Goal: Book appointment/travel/reservation

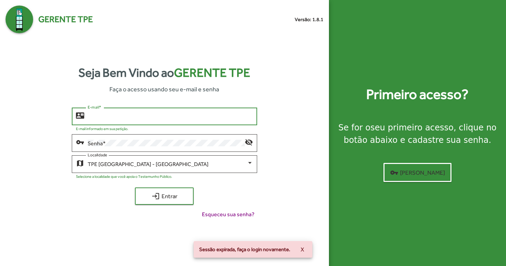
type input "**********"
click at [164, 196] on button "login Entrar" at bounding box center [164, 195] width 59 height 17
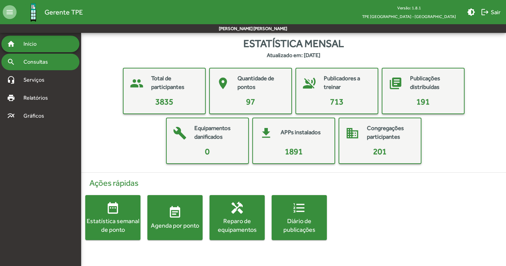
click at [49, 68] on div "search Consultas" at bounding box center [40, 62] width 78 height 17
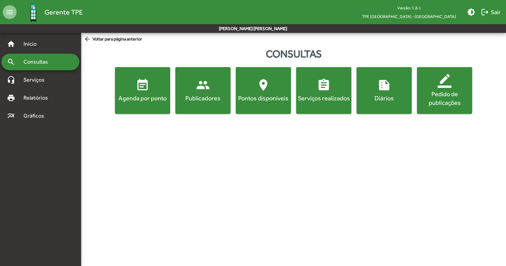
click at [138, 98] on div "Agenda por ponto" at bounding box center [142, 98] width 52 height 9
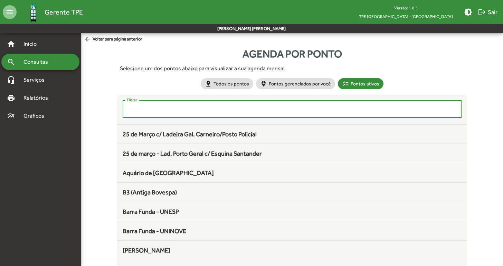
click at [255, 112] on input "Filtrar" at bounding box center [292, 109] width 331 height 6
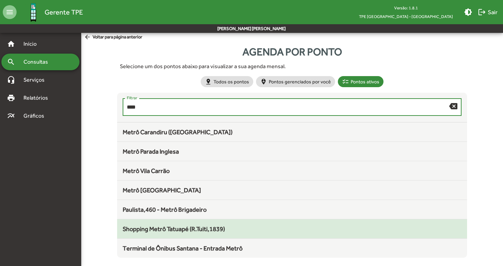
scroll to position [2, 0]
type input "****"
click at [197, 231] on span "Shopping Metrô Tatuapé (R.Tuiti,1839)" at bounding box center [174, 228] width 102 height 7
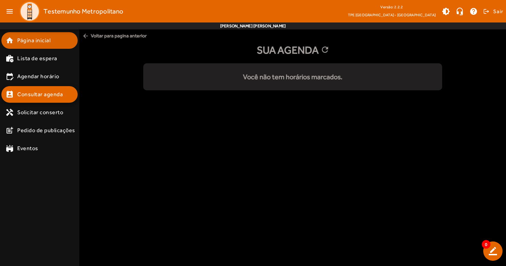
click at [41, 43] on span "Página inicial" at bounding box center [33, 40] width 33 height 8
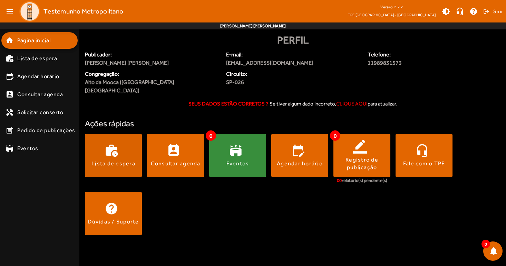
click at [122, 159] on span at bounding box center [113, 155] width 57 height 43
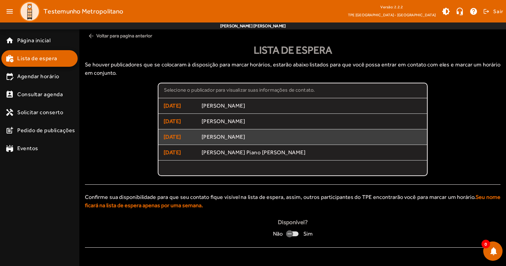
click at [228, 139] on span "Valéria Cardello Correia Jordão" at bounding box center [312, 136] width 221 height 7
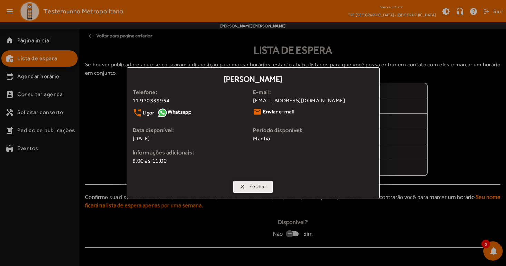
click at [260, 187] on span "Fechar" at bounding box center [258, 186] width 18 height 8
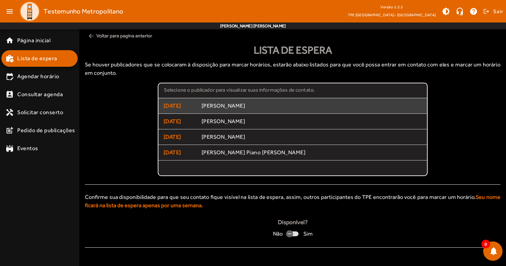
click at [215, 108] on span "Jamil Machrki" at bounding box center [312, 105] width 221 height 7
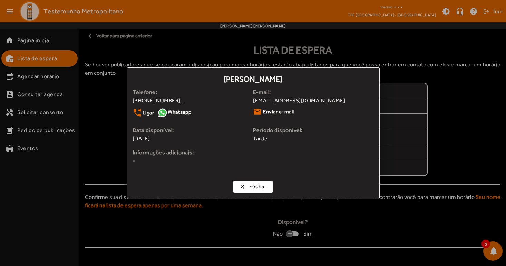
click at [113, 133] on div at bounding box center [253, 133] width 506 height 266
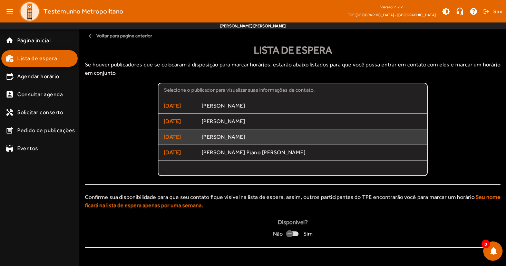
click at [231, 139] on span "Valéria Cardello Correia Jordão" at bounding box center [312, 136] width 221 height 7
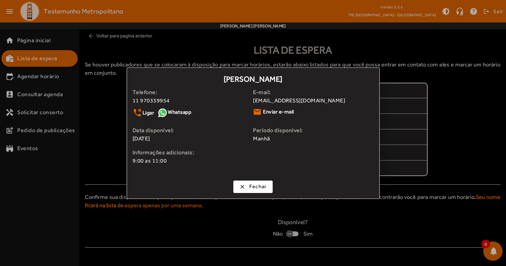
click at [109, 143] on div at bounding box center [253, 133] width 506 height 266
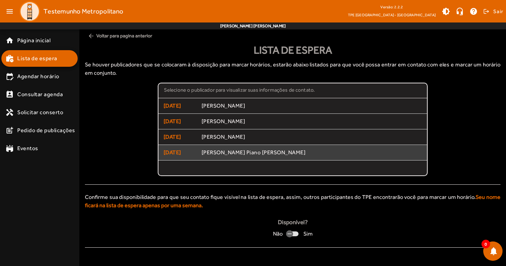
click at [238, 152] on span "[PERSON_NAME] Piano da [PERSON_NAME]" at bounding box center [312, 152] width 221 height 7
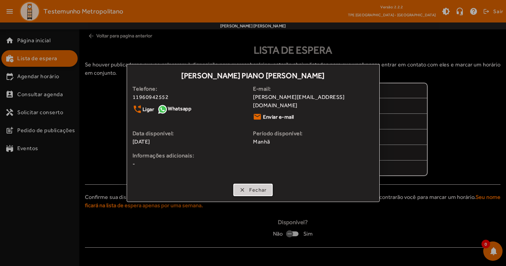
click at [257, 186] on span "Fechar" at bounding box center [258, 190] width 18 height 8
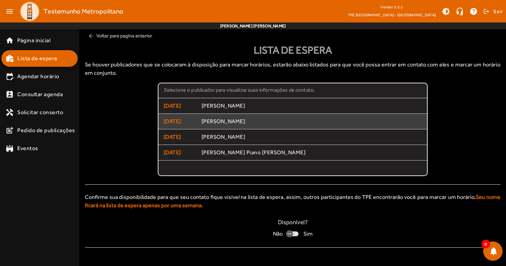
click at [243, 121] on span "Giovana Oliveira Troiani" at bounding box center [312, 121] width 221 height 7
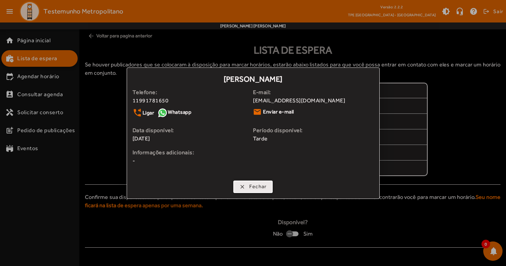
click at [248, 190] on span "button" at bounding box center [253, 186] width 38 height 17
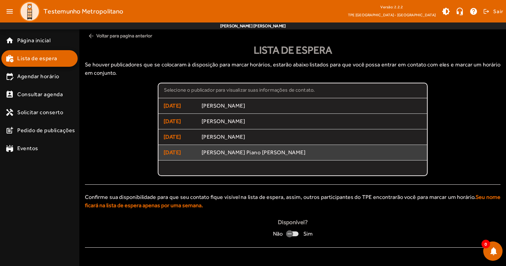
click at [238, 151] on span "José Oberdan Piano da Silva" at bounding box center [312, 152] width 221 height 7
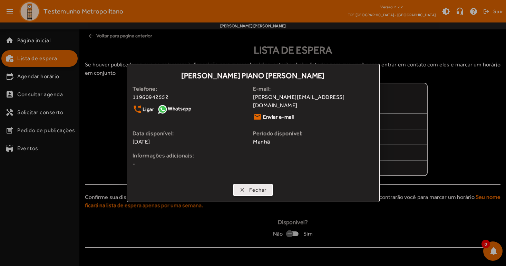
click at [252, 186] on span "Fechar" at bounding box center [258, 190] width 18 height 8
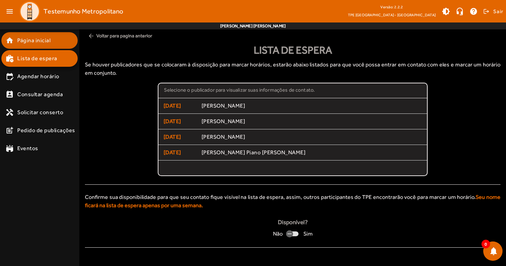
click at [31, 42] on span "Página inicial" at bounding box center [33, 40] width 33 height 8
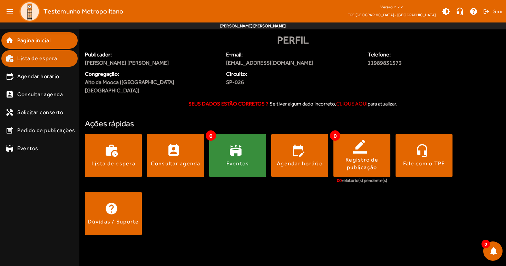
click at [38, 55] on span "Lista de espera" at bounding box center [37, 58] width 40 height 8
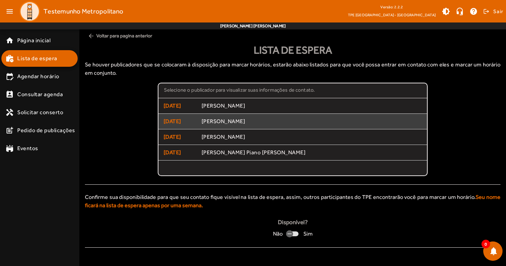
click at [236, 124] on span "Giovana Oliveira Troiani" at bounding box center [312, 121] width 221 height 7
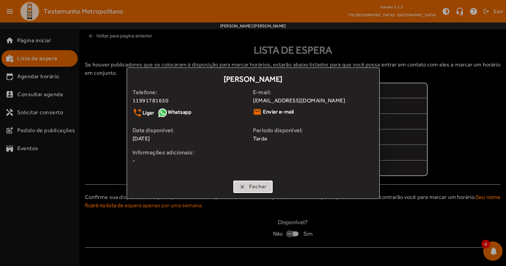
click at [266, 189] on span "Fechar" at bounding box center [258, 186] width 18 height 8
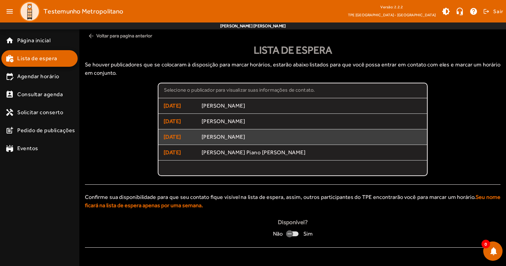
click at [243, 137] on span "Valéria Cardello Correia Jordão" at bounding box center [312, 136] width 221 height 7
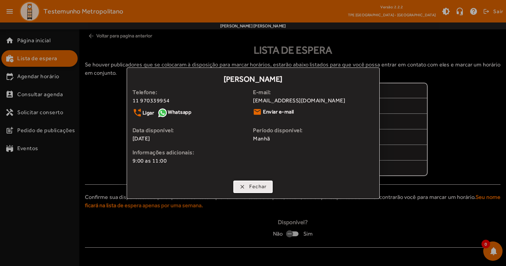
click at [249, 187] on span "button" at bounding box center [253, 186] width 38 height 17
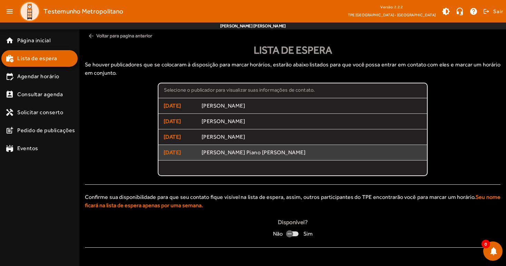
click at [234, 155] on span "José Oberdan Piano da Silva" at bounding box center [312, 152] width 221 height 7
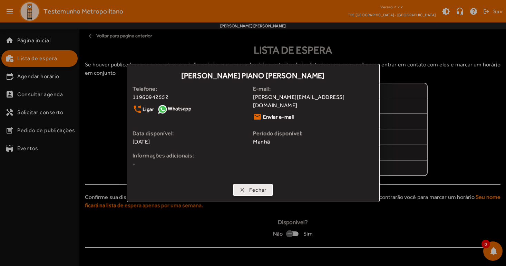
click at [249, 186] on span "Fechar" at bounding box center [258, 190] width 18 height 8
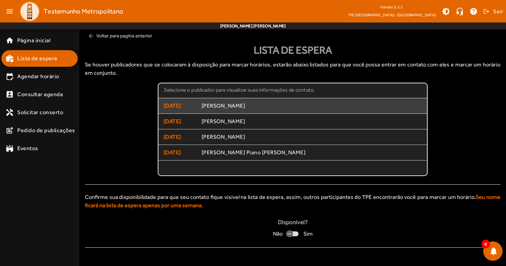
click at [232, 106] on span "Jamil Machrki" at bounding box center [312, 105] width 221 height 7
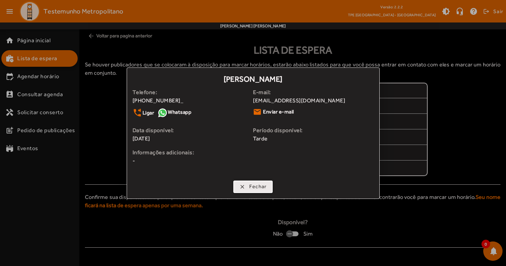
click at [253, 188] on span "Fechar" at bounding box center [258, 186] width 18 height 8
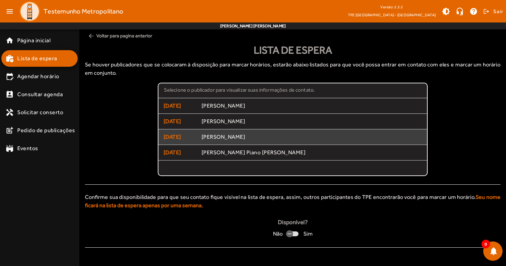
click at [230, 141] on mat-list-item "10/10/2025 Valéria Cardello Correia Jordão" at bounding box center [293, 137] width 269 height 16
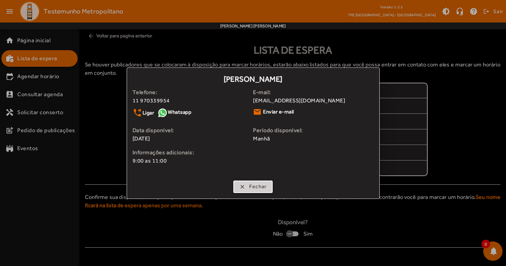
click at [256, 190] on span "button" at bounding box center [253, 186] width 38 height 17
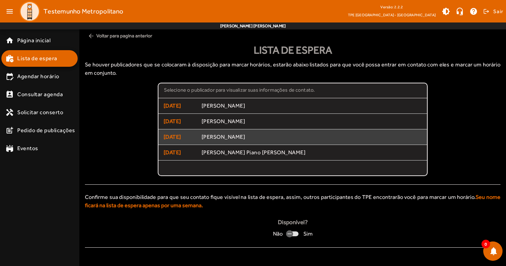
click at [218, 138] on span "Valéria Cardello Correia Jordão" at bounding box center [312, 136] width 221 height 7
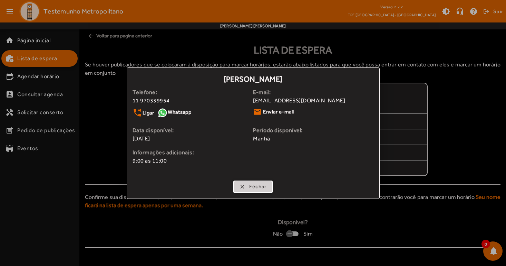
click at [252, 185] on span "Fechar" at bounding box center [258, 186] width 18 height 8
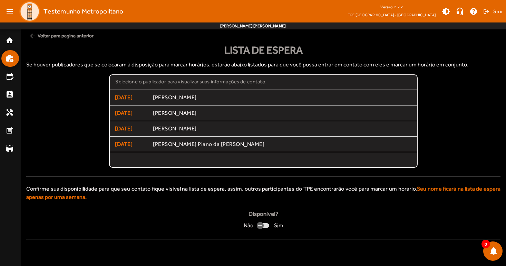
click at [69, 38] on span "arrow_back Voltar para pagina anterior" at bounding box center [263, 35] width 474 height 13
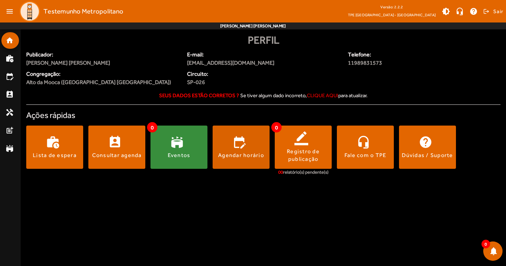
click at [245, 146] on span at bounding box center [241, 147] width 57 height 17
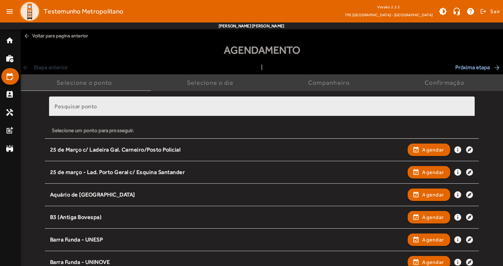
click at [145, 108] on input "Pesquisar ponto" at bounding box center [262, 109] width 414 height 8
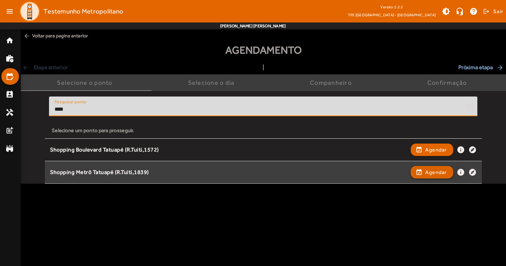
type input "****"
click at [429, 172] on span "Agendar" at bounding box center [436, 172] width 22 height 8
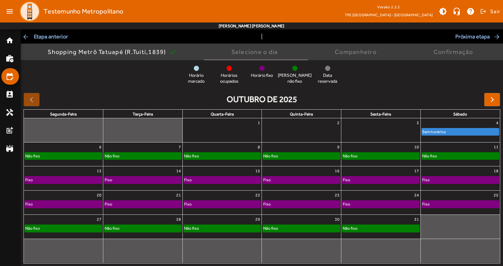
scroll to position [40, 0]
click at [449, 155] on div "Não fixo" at bounding box center [460, 156] width 77 height 7
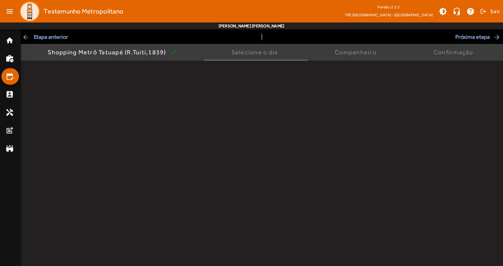
scroll to position [0, 0]
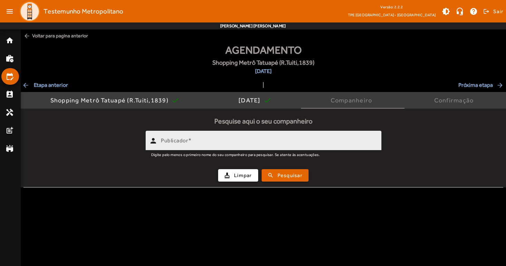
click at [239, 135] on div "Publicador" at bounding box center [268, 141] width 215 height 20
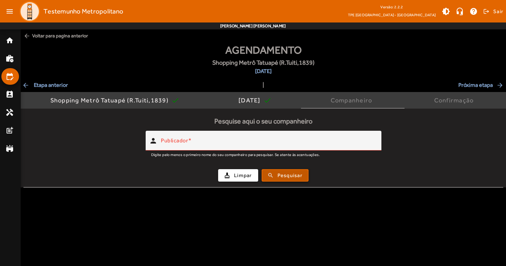
click at [284, 175] on span "Pesquisar" at bounding box center [290, 175] width 25 height 8
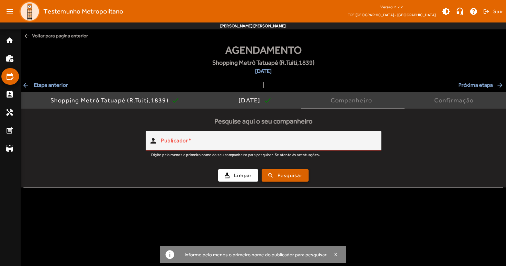
click at [287, 179] on span "submit" at bounding box center [285, 175] width 46 height 17
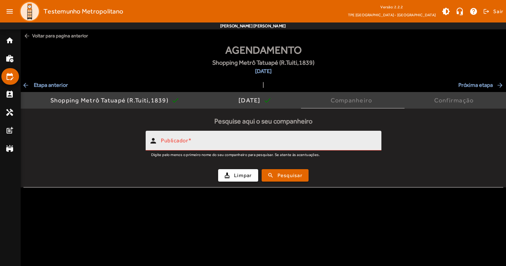
click at [262, 147] on div "Publicador" at bounding box center [268, 141] width 215 height 20
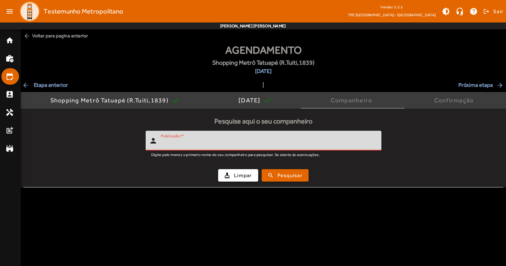
click at [262, 146] on input "Publicador" at bounding box center [268, 143] width 215 height 8
click at [55, 84] on span "arrow_back Etapa anterior" at bounding box center [45, 85] width 46 height 8
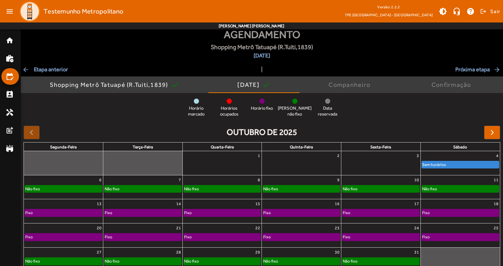
scroll to position [16, 0]
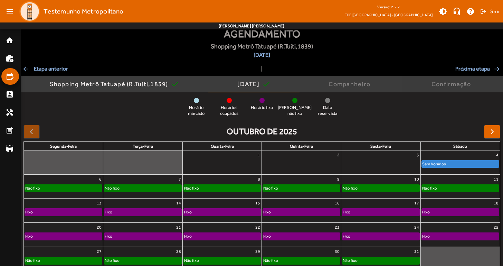
click at [452, 87] on div "Confirmação" at bounding box center [452, 83] width 42 height 7
click at [450, 85] on div "Confirmação" at bounding box center [452, 83] width 42 height 7
click at [347, 80] on div "Companheiro" at bounding box center [350, 83] width 45 height 7
click at [270, 90] on span "11/10/2025 check" at bounding box center [253, 84] width 33 height 17
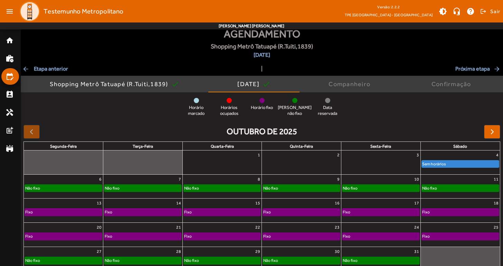
click at [466, 190] on div "Não fixo" at bounding box center [460, 187] width 77 height 7
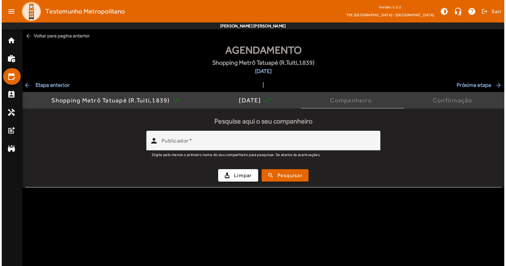
scroll to position [0, 0]
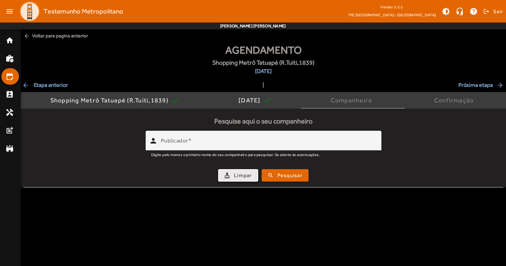
click at [244, 176] on span "Limpar" at bounding box center [243, 175] width 18 height 8
click at [278, 175] on span "Pesquisar" at bounding box center [290, 175] width 25 height 8
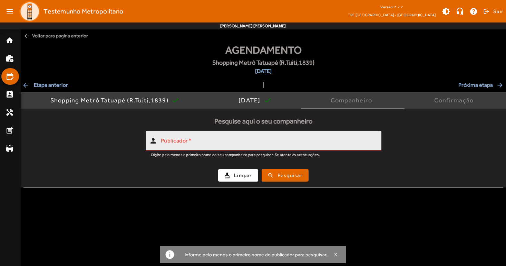
click at [274, 145] on input "Publicador" at bounding box center [268, 143] width 215 height 8
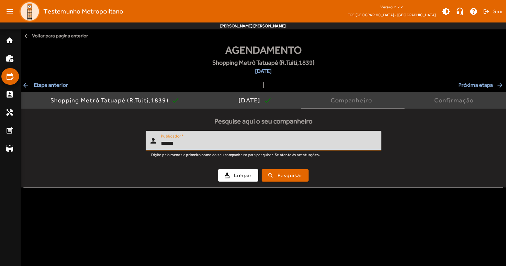
click at [285, 175] on button "search Pesquisar" at bounding box center [285, 175] width 47 height 12
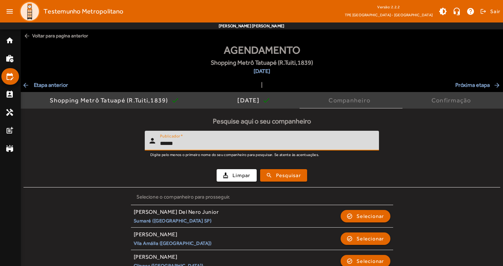
click at [231, 145] on input "******" at bounding box center [266, 143] width 213 height 8
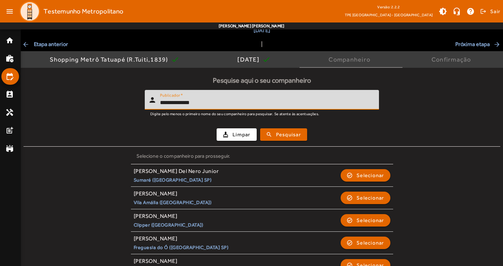
scroll to position [50, 0]
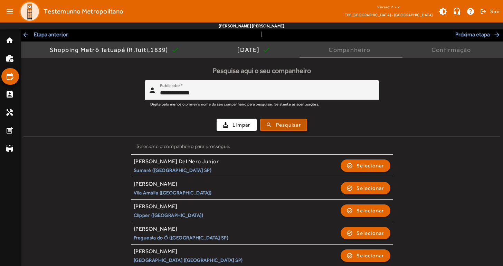
click at [284, 129] on span "submit" at bounding box center [284, 124] width 46 height 17
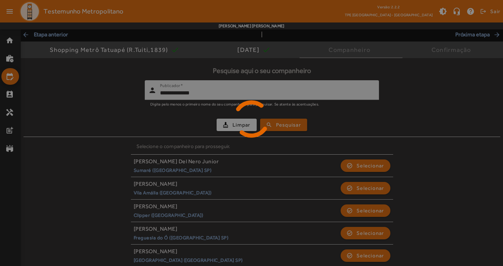
scroll to position [0, 0]
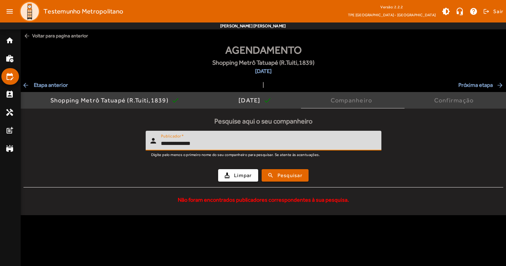
click at [246, 144] on input "**********" at bounding box center [268, 143] width 215 height 8
drag, startPoint x: 230, startPoint y: 143, endPoint x: 168, endPoint y: 141, distance: 62.2
click at [168, 141] on input "**********" at bounding box center [268, 143] width 215 height 8
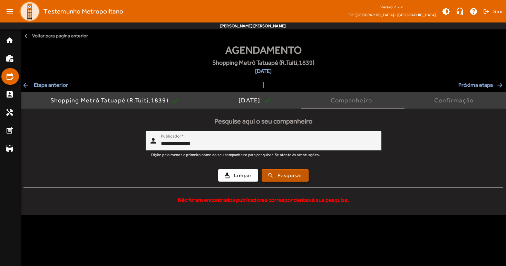
click at [286, 175] on span "Pesquisar" at bounding box center [290, 175] width 25 height 8
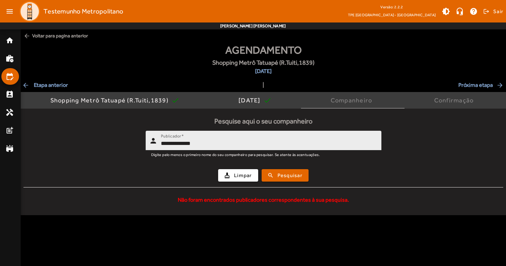
click at [260, 134] on div "**********" at bounding box center [268, 141] width 215 height 20
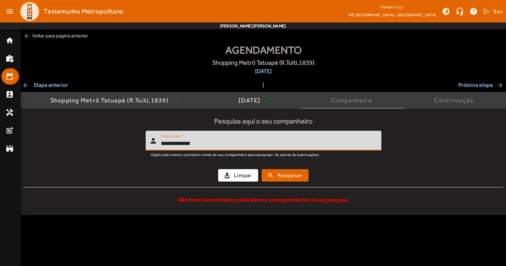
click at [260, 145] on input "**********" at bounding box center [268, 143] width 215 height 8
type input "******"
click at [285, 175] on button "search Pesquisar" at bounding box center [285, 175] width 47 height 12
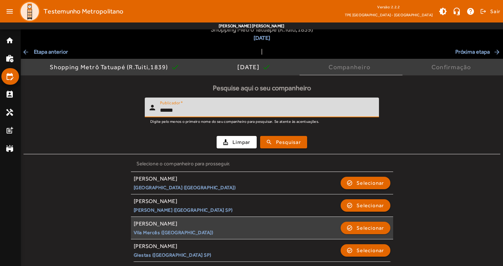
scroll to position [33, 0]
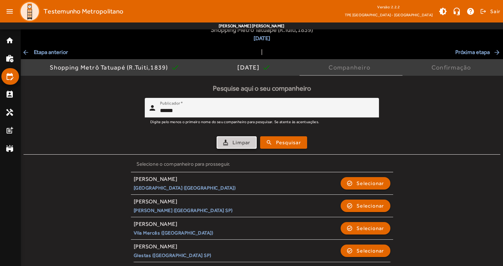
click at [242, 142] on span "Limpar" at bounding box center [241, 142] width 18 height 8
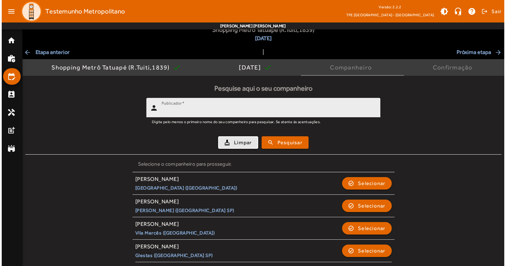
scroll to position [0, 0]
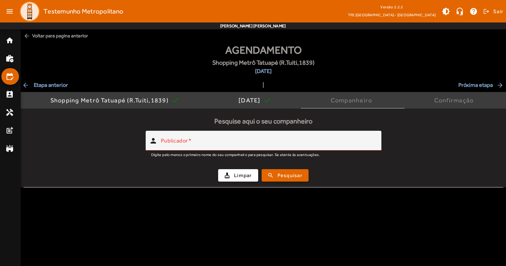
click at [58, 33] on span "arrow_back Voltar para pagina anterior" at bounding box center [264, 35] width 486 height 13
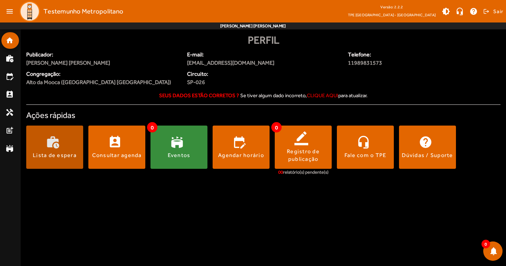
click at [68, 150] on span at bounding box center [54, 147] width 57 height 17
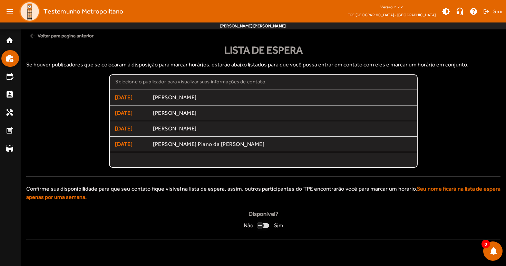
click at [265, 225] on div "button" at bounding box center [260, 225] width 17 height 17
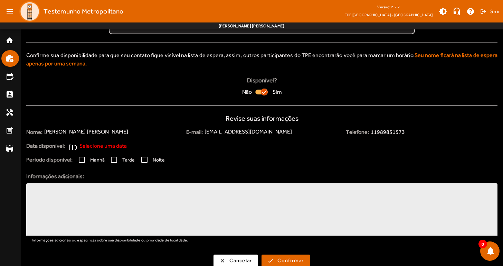
scroll to position [140, 0]
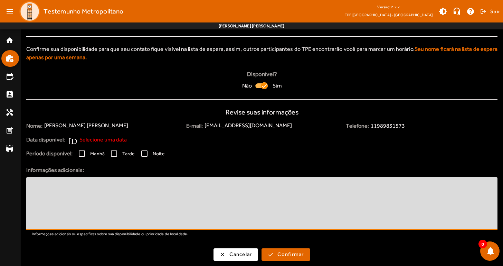
click at [106, 198] on textarea at bounding box center [262, 202] width 460 height 41
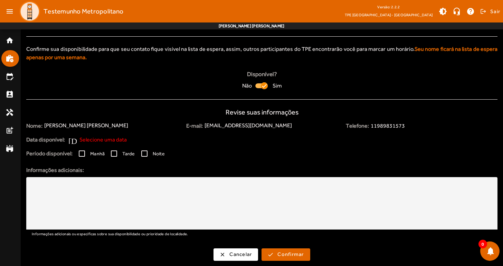
click at [89, 138] on span "Selecione uma data" at bounding box center [102, 139] width 47 height 8
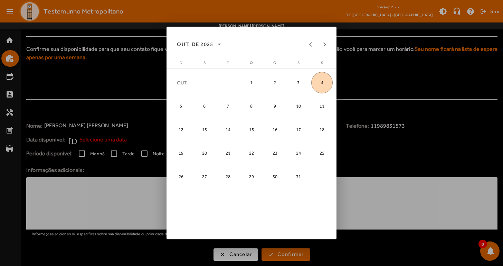
click at [320, 105] on span "11" at bounding box center [321, 105] width 21 height 21
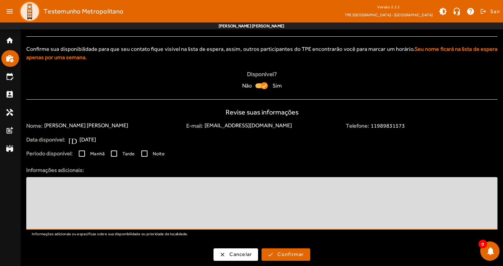
click at [212, 211] on textarea at bounding box center [262, 202] width 460 height 41
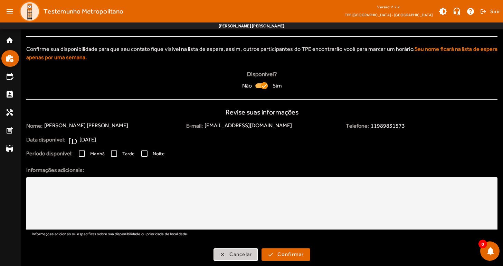
click at [240, 250] on span "button" at bounding box center [235, 254] width 43 height 17
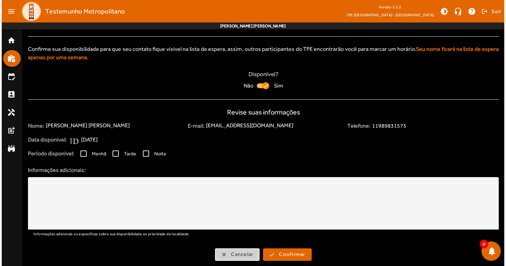
scroll to position [0, 0]
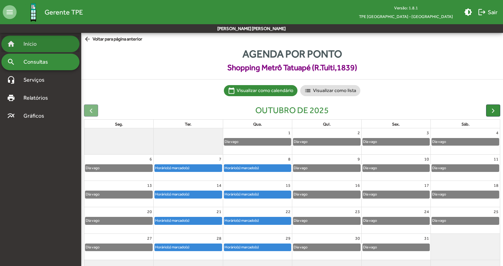
click at [14, 40] on mat-icon "home" at bounding box center [11, 44] width 8 height 8
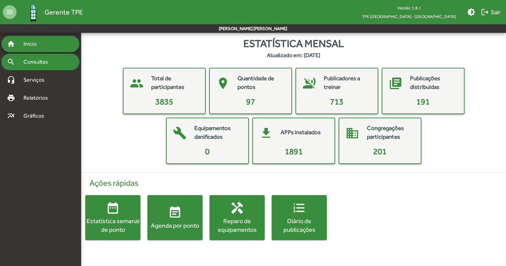
click at [35, 57] on div "search Consultas" at bounding box center [40, 62] width 78 height 17
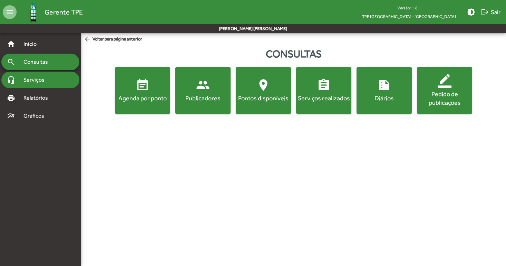
click at [44, 83] on span "Serviços" at bounding box center [36, 80] width 35 height 8
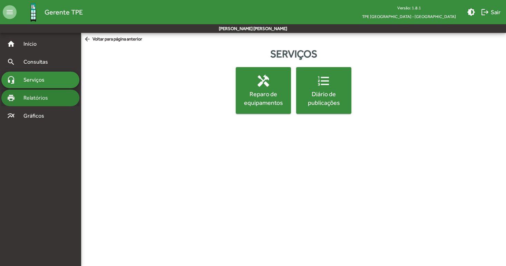
click at [47, 97] on span "Relatórios" at bounding box center [38, 98] width 38 height 8
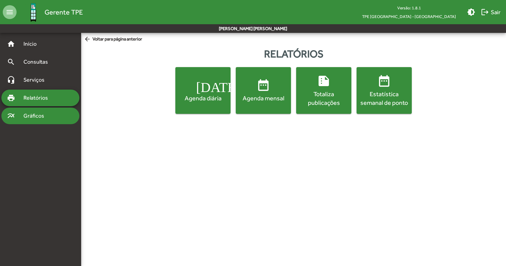
click at [47, 110] on div "multiline_chart Gráficos" at bounding box center [40, 115] width 78 height 17
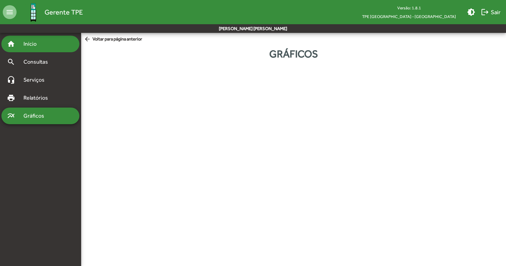
click at [47, 40] on div "home Início" at bounding box center [40, 44] width 78 height 17
